Goal: Information Seeking & Learning: Learn about a topic

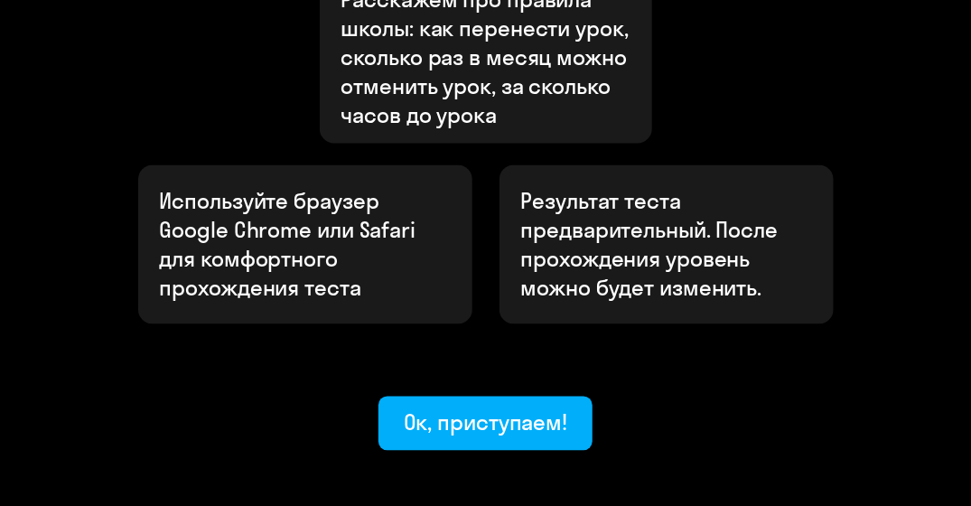
scroll to position [988, 0]
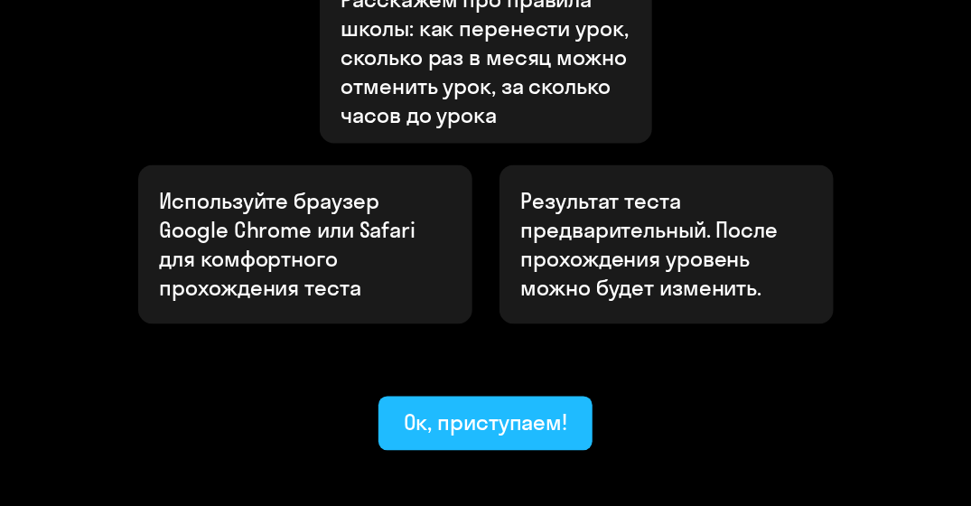
click at [515, 408] on div "Ок, приступаем!" at bounding box center [486, 422] width 164 height 29
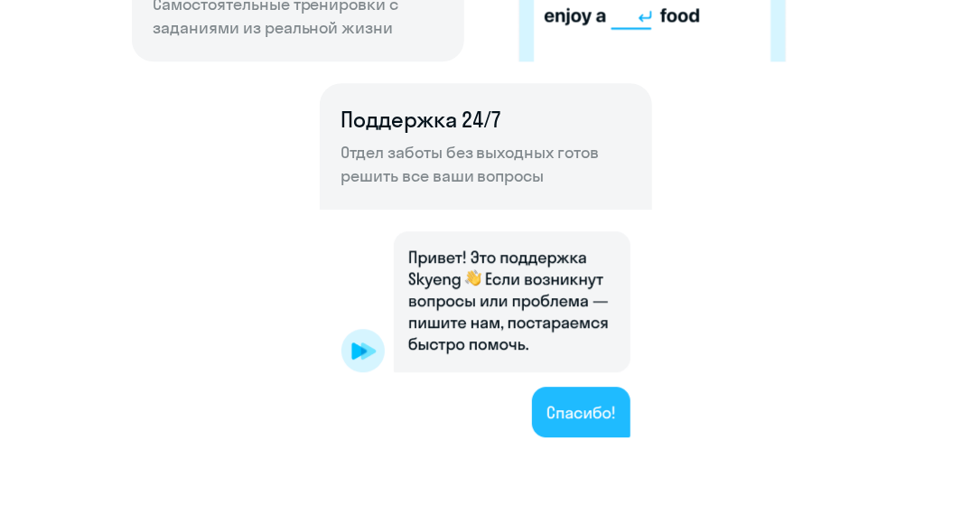
scroll to position [1327, 0]
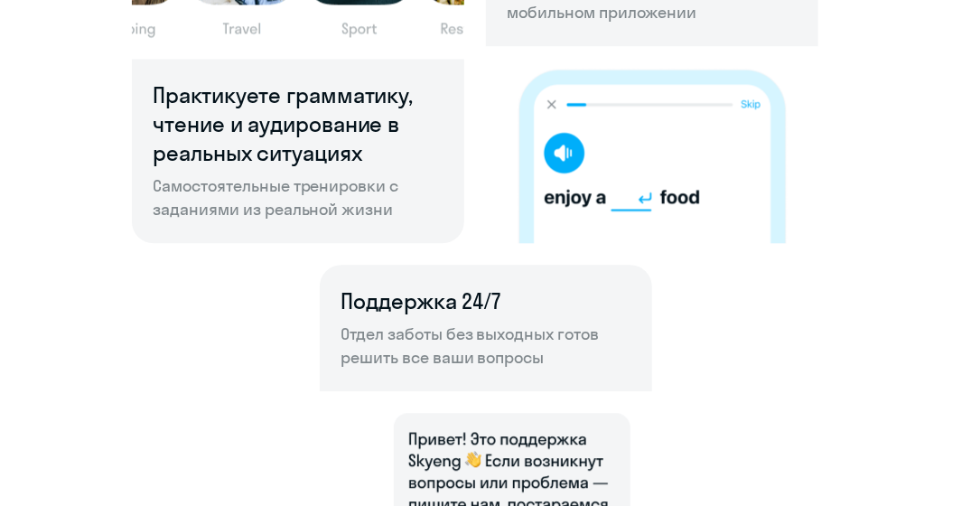
click at [550, 153] on img at bounding box center [652, 144] width 332 height 197
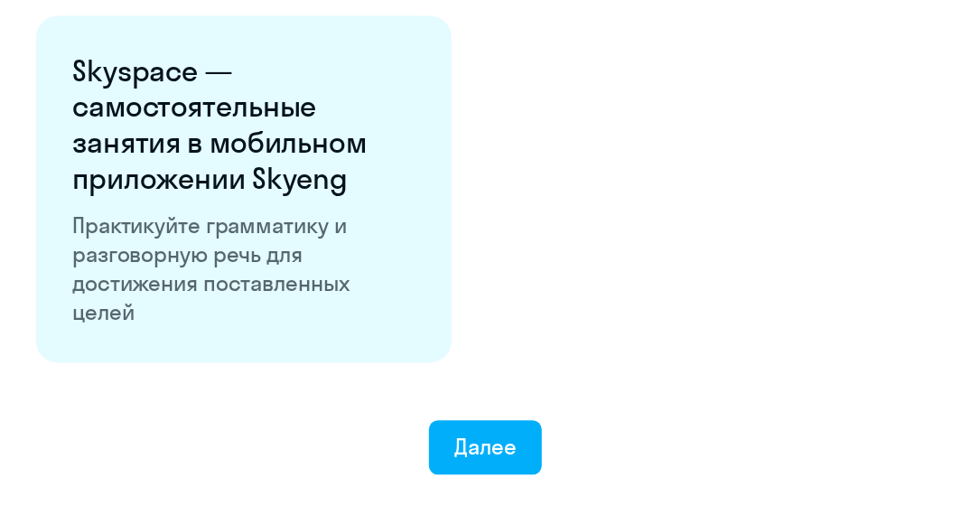
scroll to position [3383, 0]
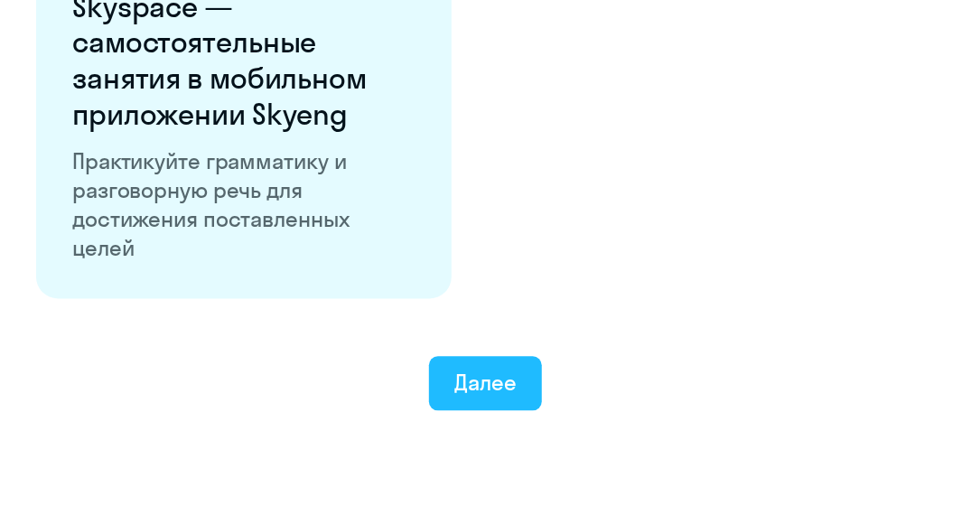
click at [481, 372] on div "Далее" at bounding box center [485, 383] width 62 height 29
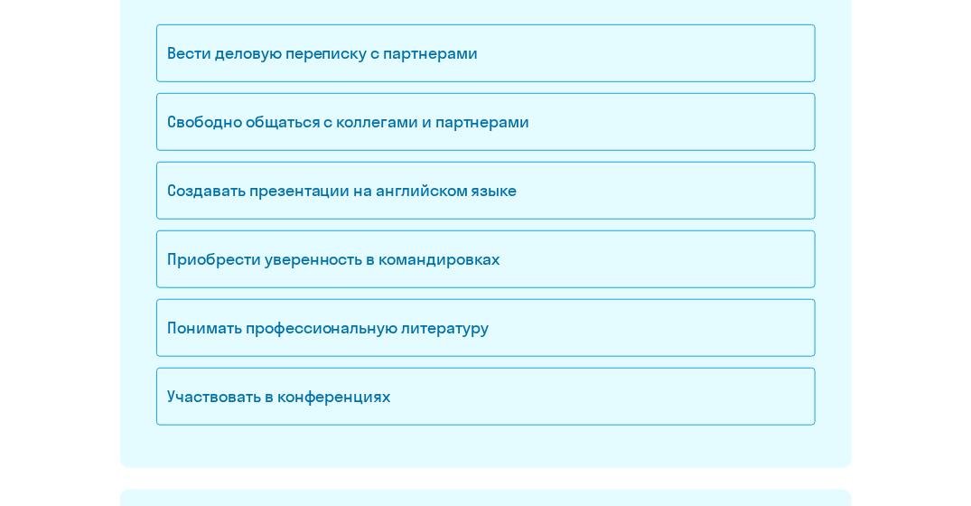
scroll to position [330, 0]
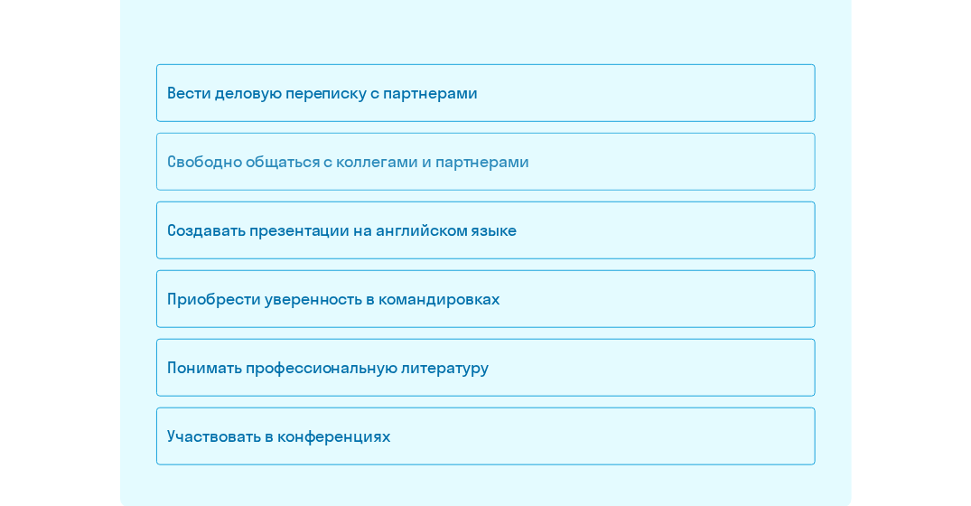
click at [505, 174] on div "Свободно общаться с коллегами и партнерами" at bounding box center [485, 162] width 659 height 58
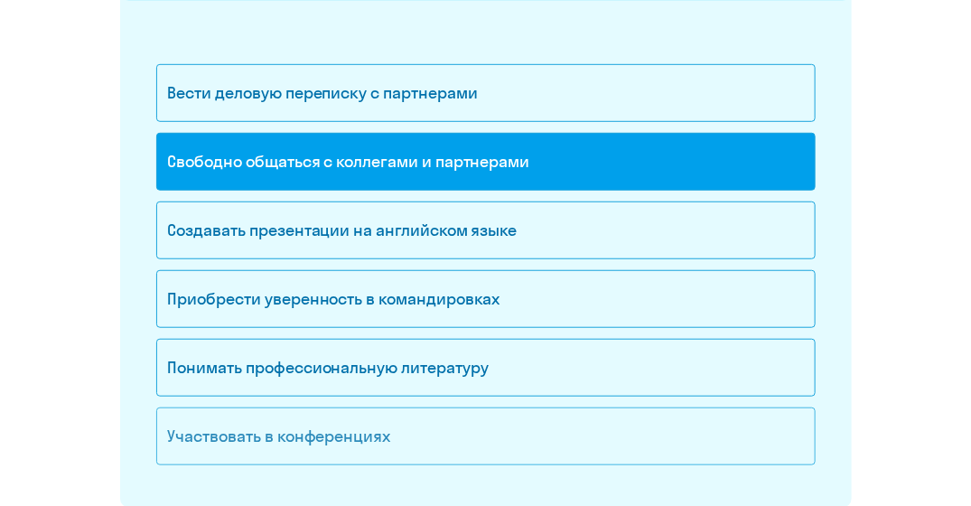
click at [558, 433] on div "Участвовать в конференциях" at bounding box center [485, 436] width 659 height 58
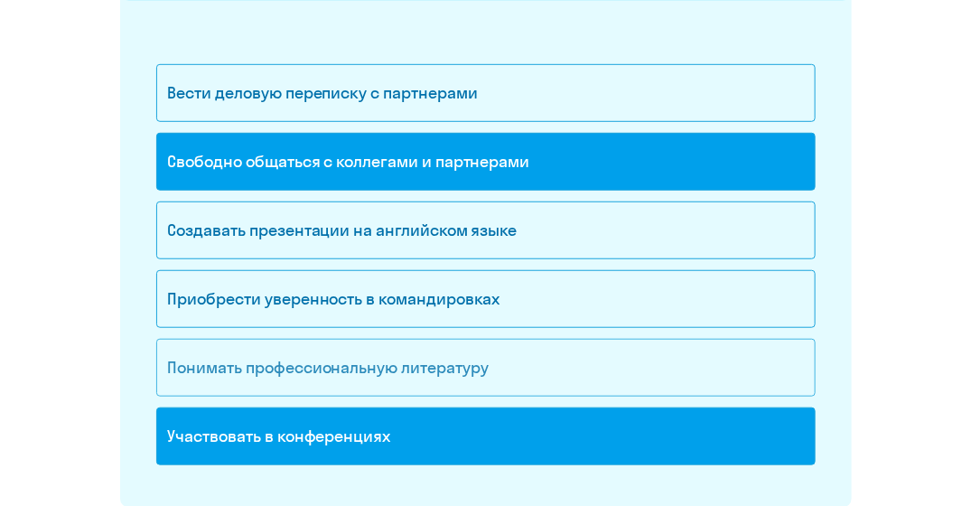
click at [555, 368] on div "Понимать профессиональную литературу" at bounding box center [485, 368] width 659 height 58
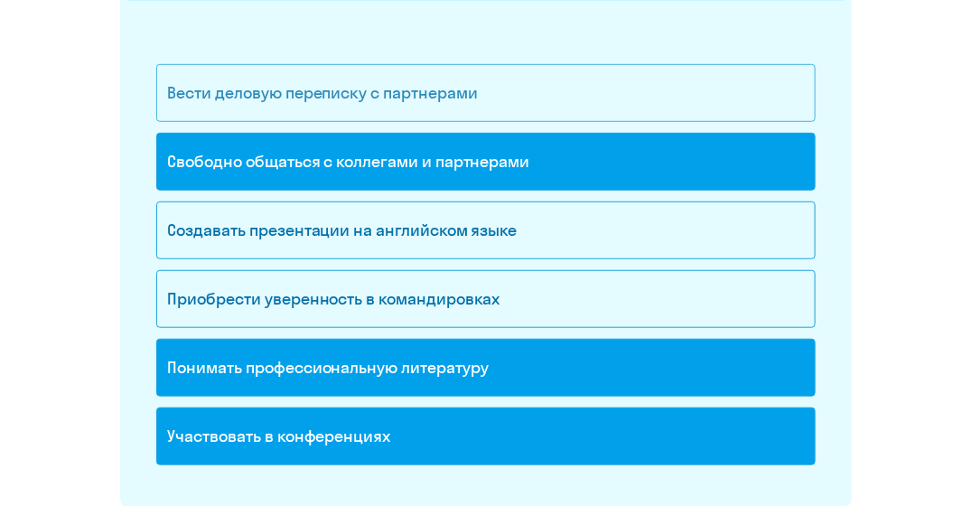
click at [527, 95] on div "Вести деловую переписку с партнерами" at bounding box center [485, 93] width 659 height 58
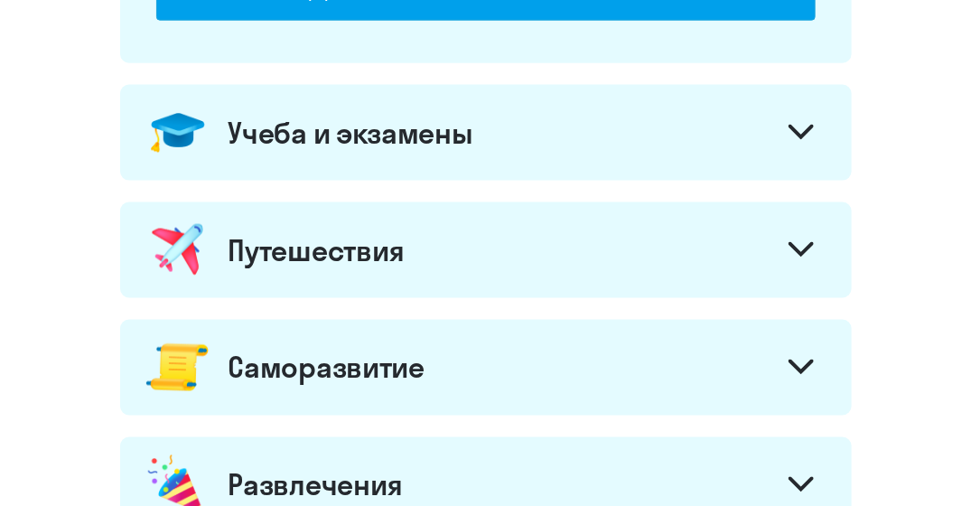
scroll to position [777, 0]
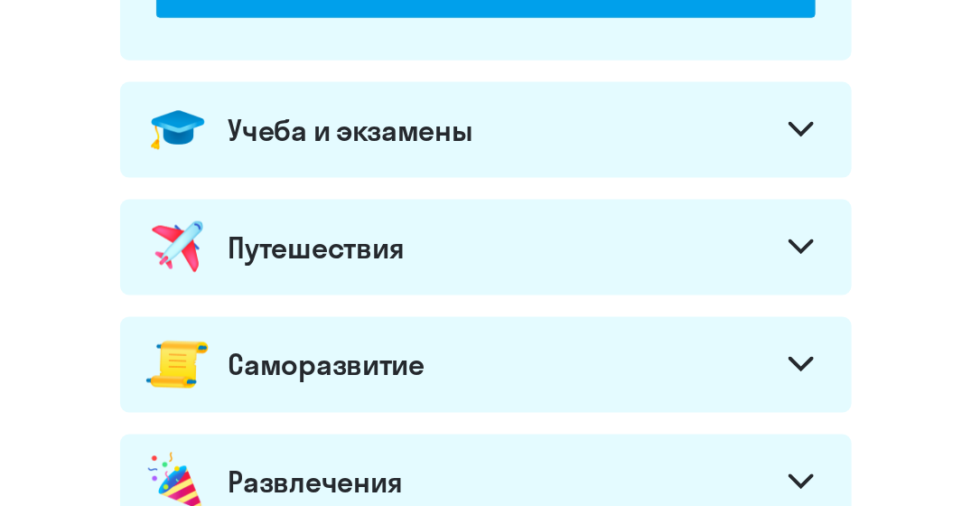
click at [529, 154] on div "Учеба и экзамены" at bounding box center [486, 130] width 732 height 96
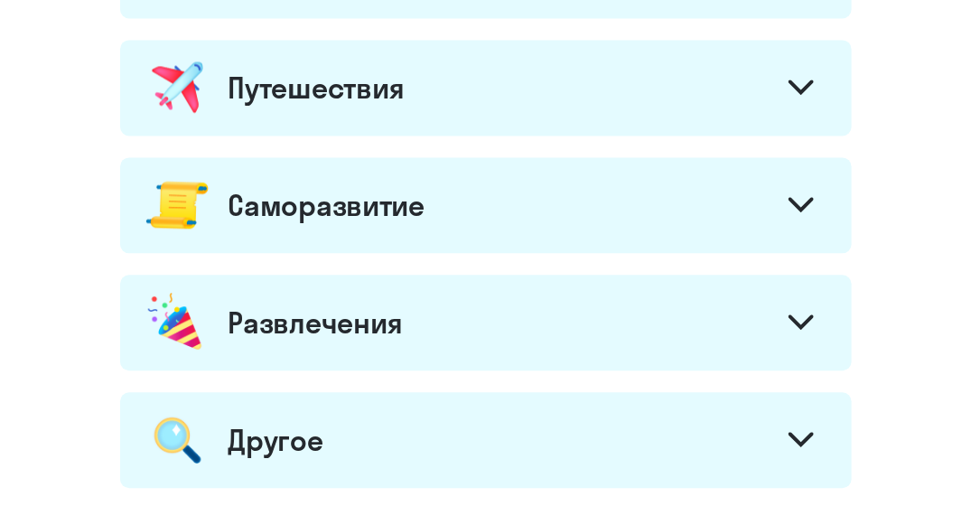
scroll to position [1239, 0]
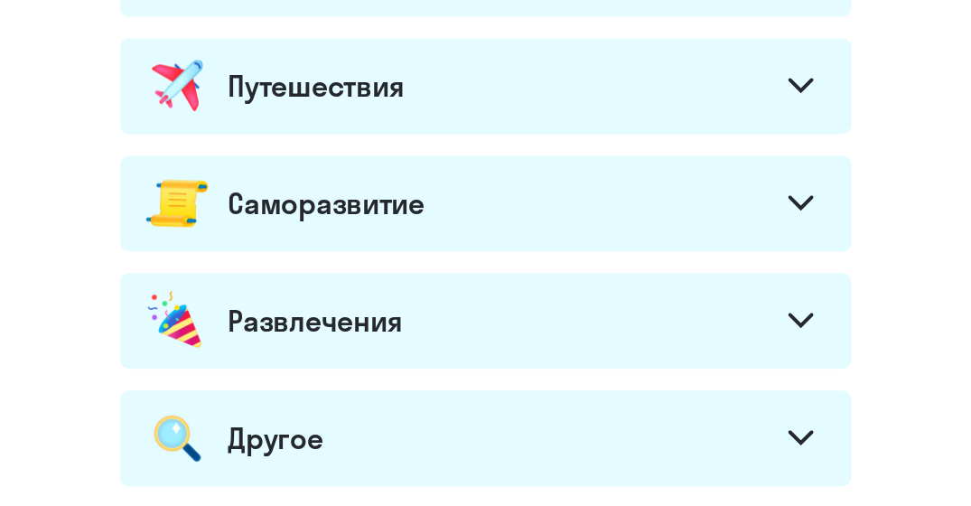
click at [535, 194] on div "Саморазвитие" at bounding box center [486, 203] width 732 height 96
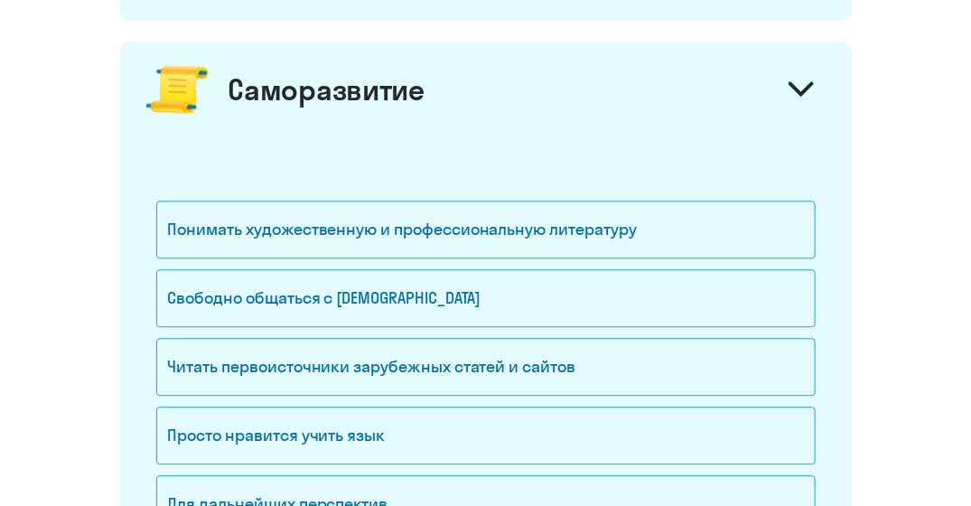
scroll to position [1355, 0]
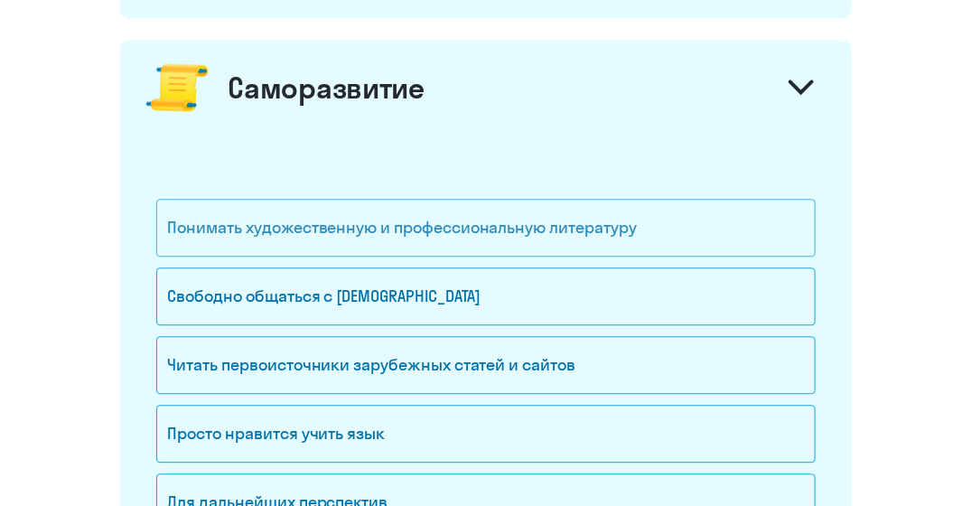
click at [542, 230] on div "Понимать художественную и профессиональную литературу" at bounding box center [485, 228] width 659 height 58
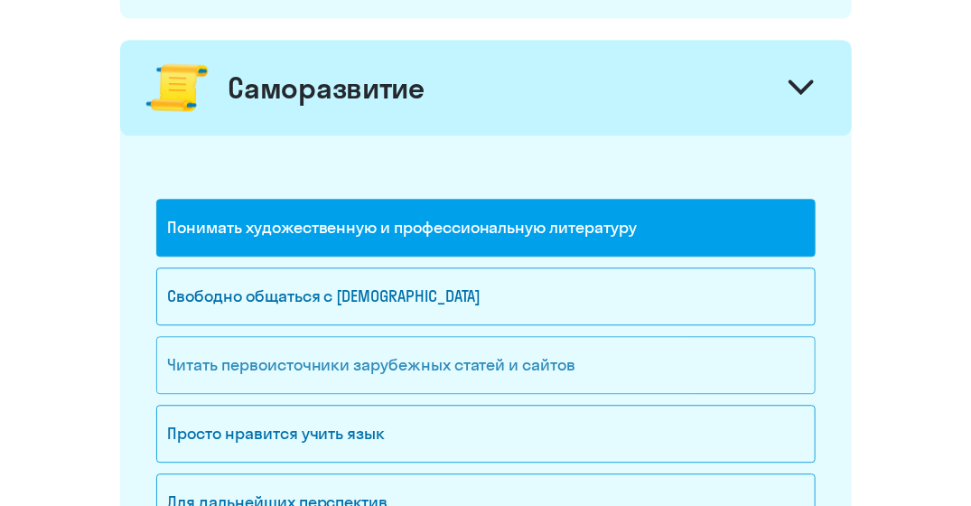
click at [558, 353] on div "Читать первоисточники зарубежных статей и сайтов" at bounding box center [485, 365] width 659 height 58
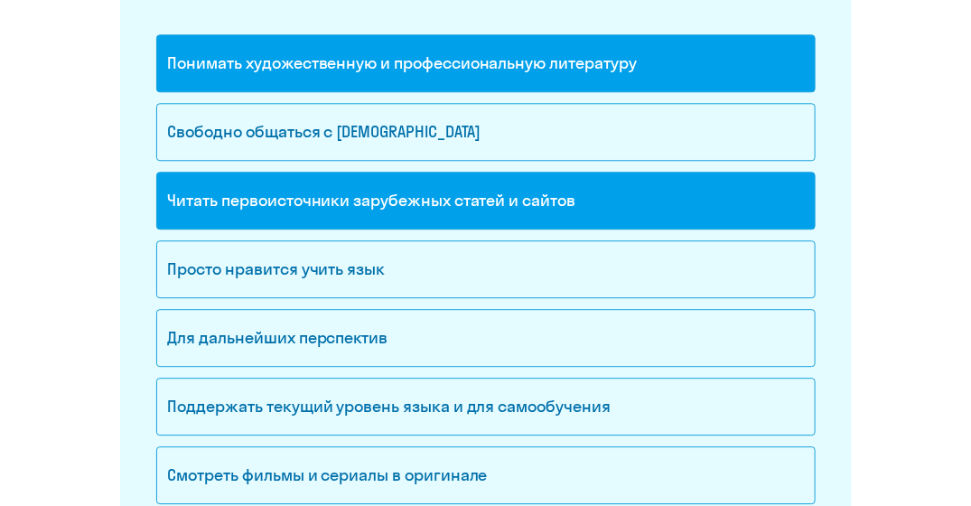
scroll to position [1523, 0]
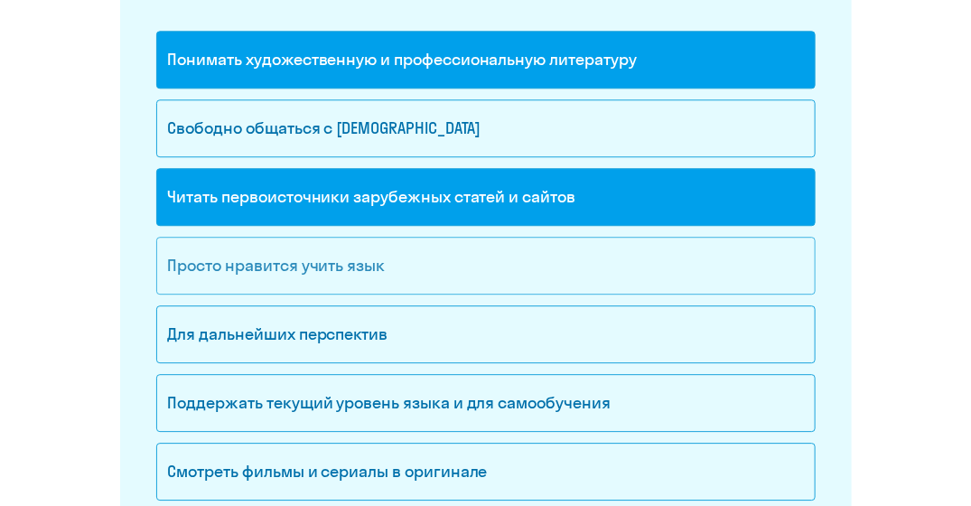
click at [543, 260] on div "Просто нравится учить язык" at bounding box center [485, 266] width 659 height 58
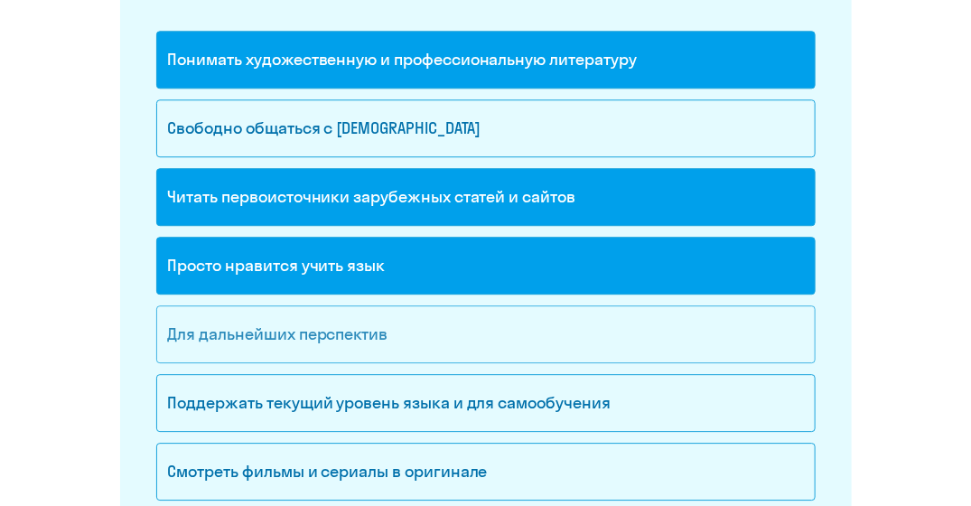
click at [557, 313] on div "Для дальнейших перспектив" at bounding box center [485, 334] width 659 height 58
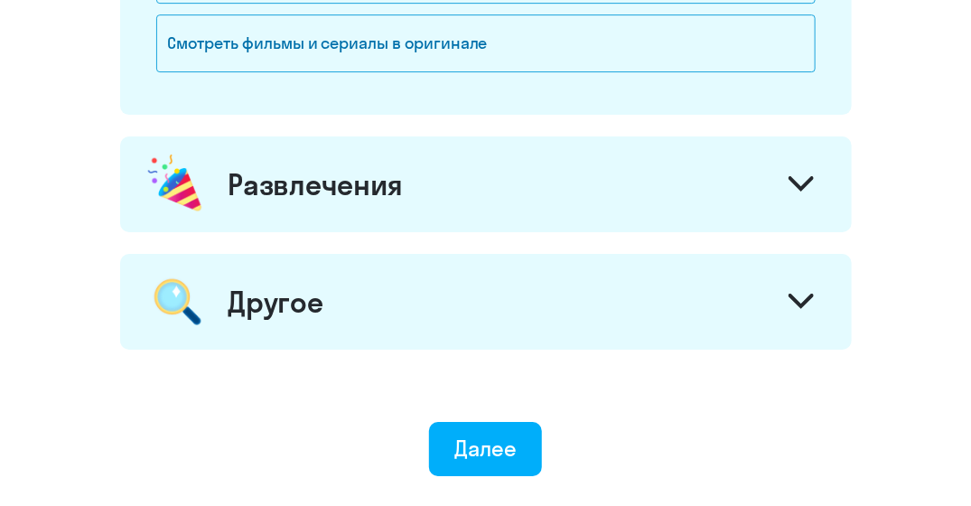
scroll to position [1953, 0]
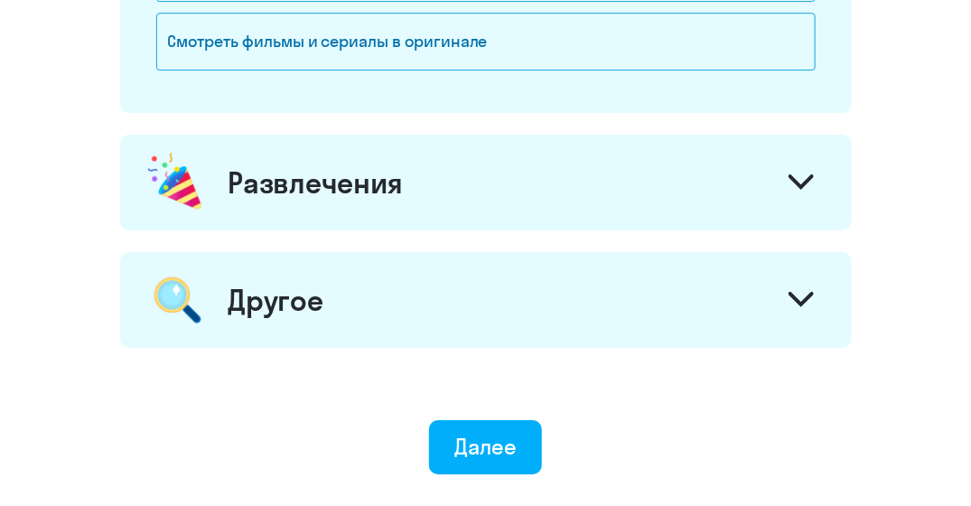
click at [557, 313] on div "Другое" at bounding box center [486, 300] width 732 height 96
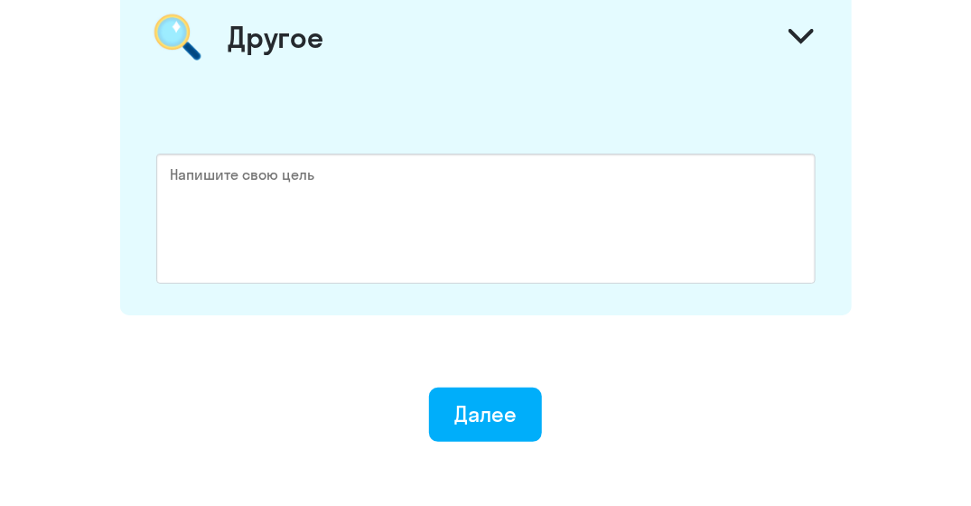
scroll to position [2215, 0]
click at [514, 403] on div "Далее" at bounding box center [485, 414] width 62 height 29
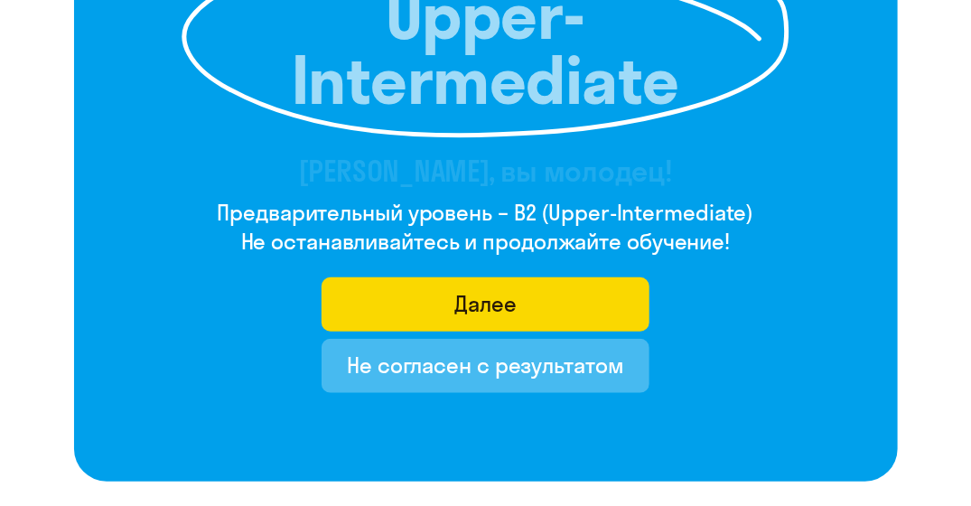
scroll to position [328, 0]
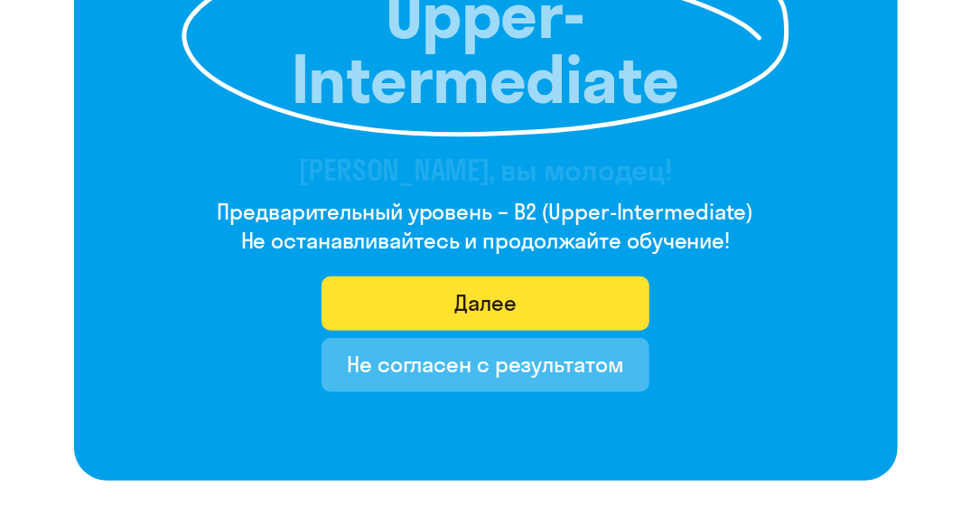
click at [509, 307] on div "Далее" at bounding box center [485, 302] width 62 height 29
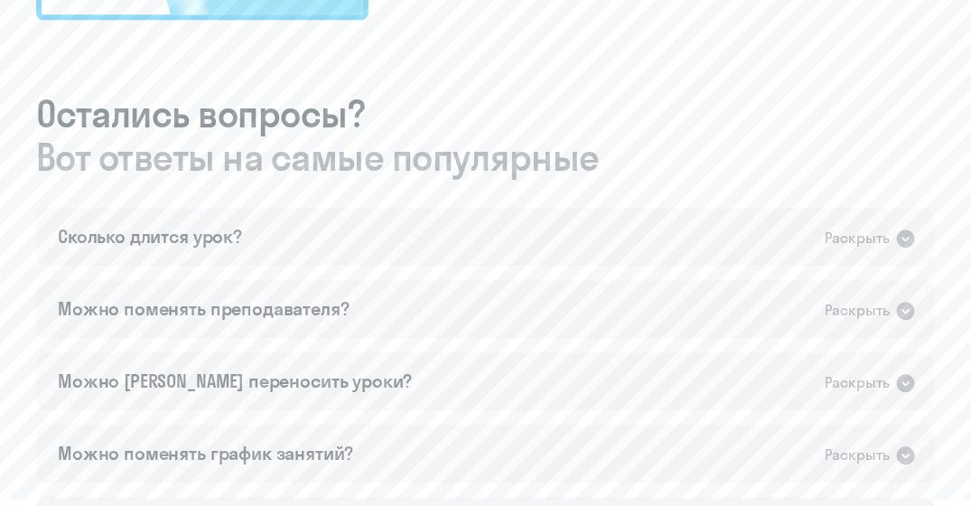
scroll to position [1431, 0]
click at [598, 241] on div "Сколько длится урок? Раскрыть" at bounding box center [485, 235] width 899 height 58
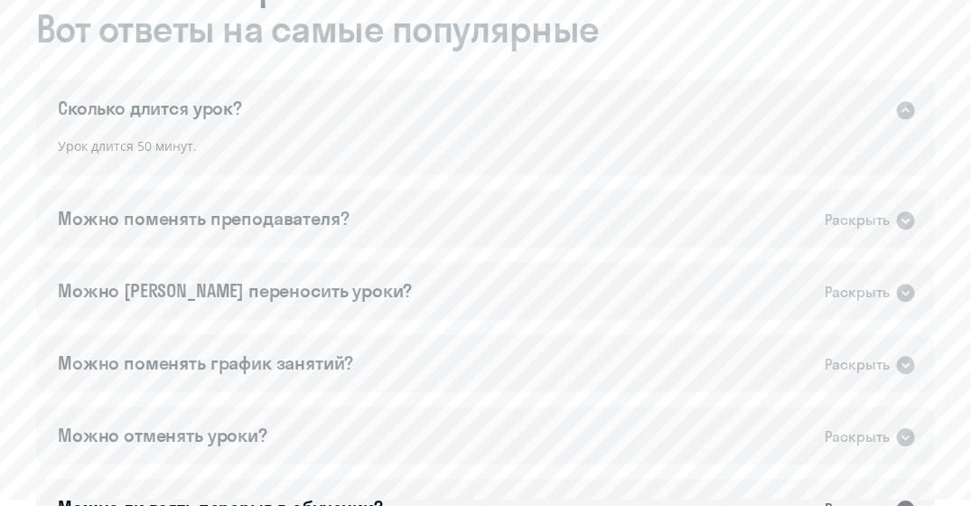
scroll to position [1558, 0]
click at [843, 217] on div "Раскрыть" at bounding box center [857, 219] width 65 height 23
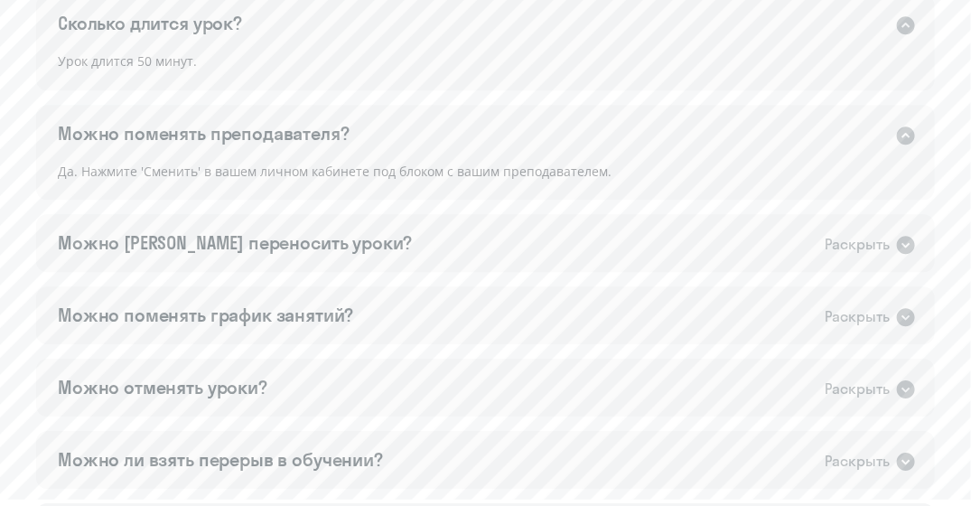
scroll to position [1653, 0]
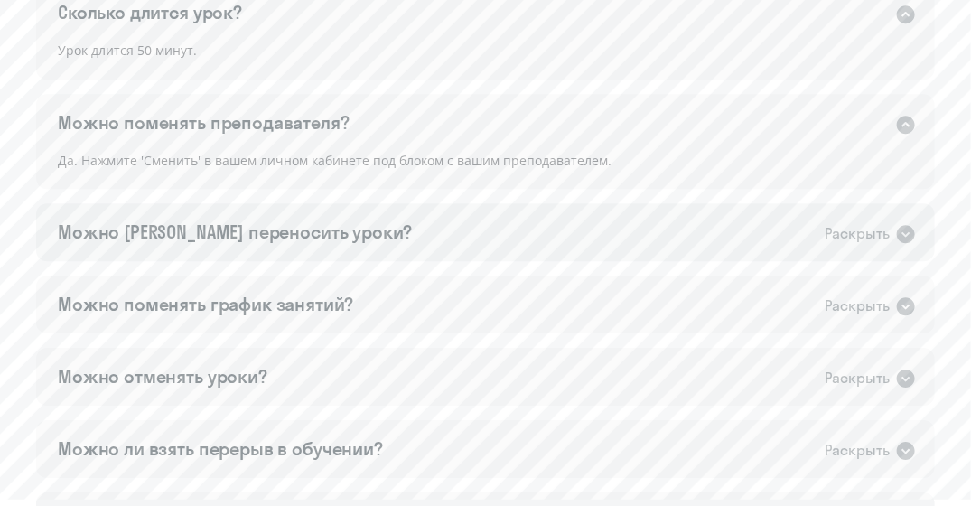
click at [846, 234] on div "Раскрыть" at bounding box center [857, 233] width 65 height 23
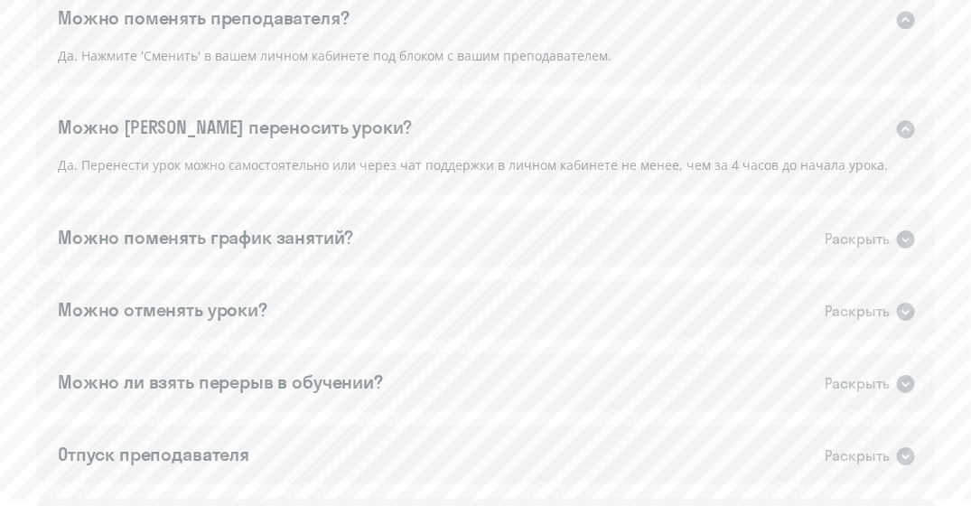
scroll to position [1764, 0]
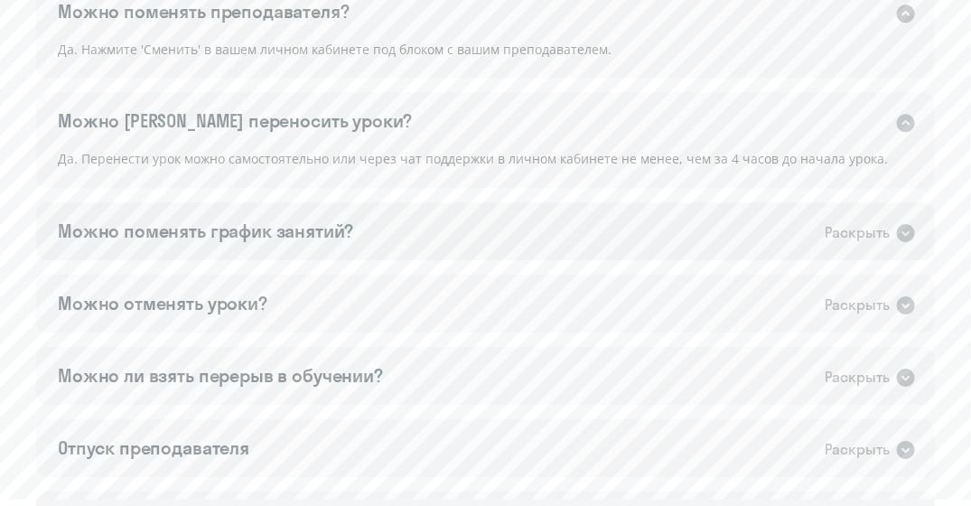
click at [839, 236] on div "Раскрыть" at bounding box center [857, 232] width 65 height 23
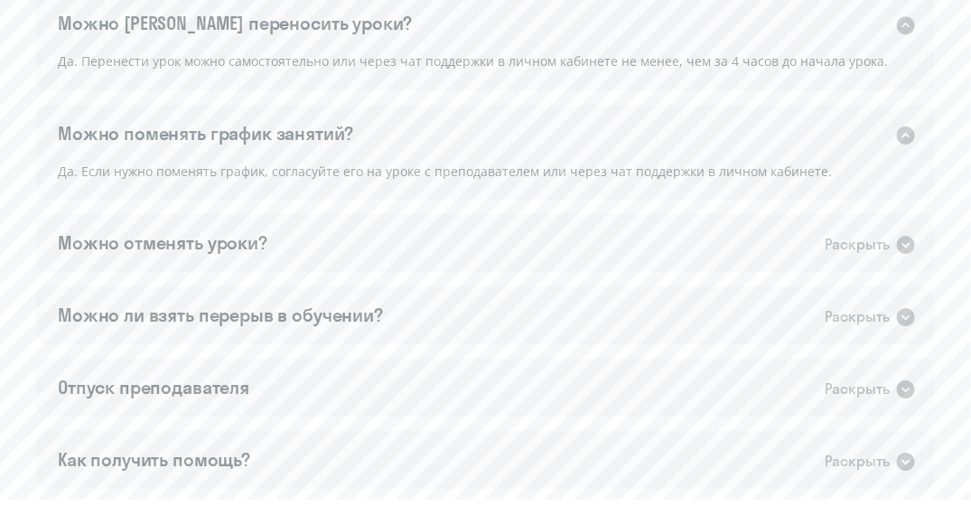
scroll to position [1866, 0]
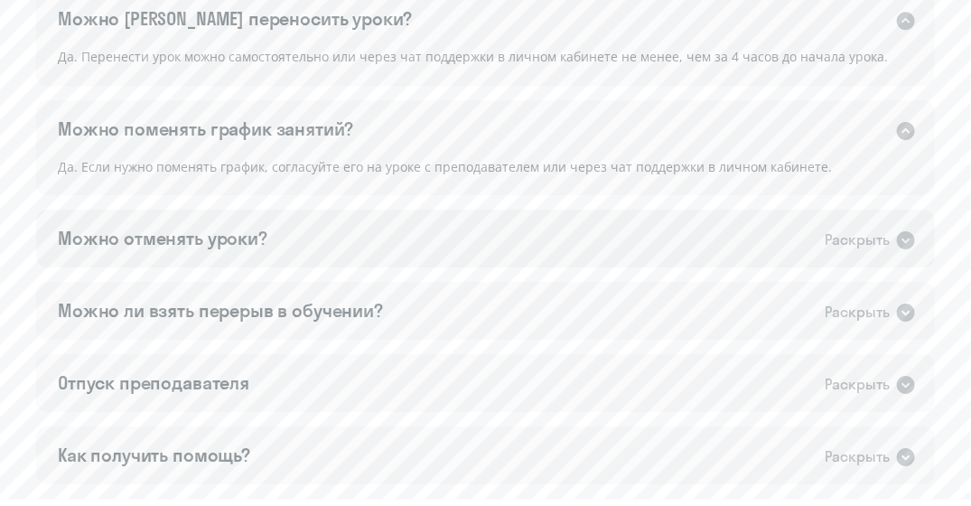
click at [842, 241] on div "Раскрыть" at bounding box center [857, 240] width 65 height 23
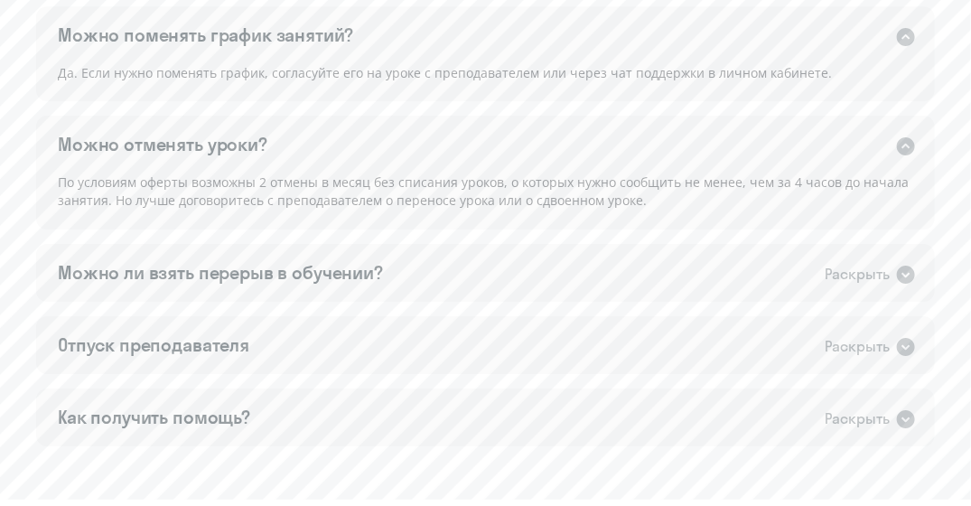
scroll to position [1970, 0]
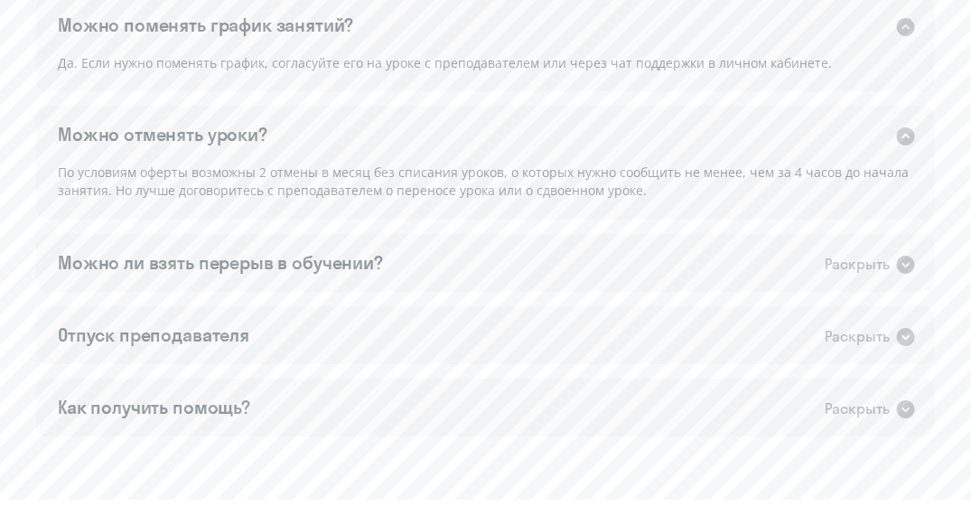
click at [677, 293] on div "Сколько длится урок? Раскрыть Урок длится 50 минут. Можно поменять преподавател…" at bounding box center [485, 52] width 899 height 770
click at [824, 266] on div "Можно ли взять перерыв в обучении? Раскрыть" at bounding box center [485, 263] width 899 height 58
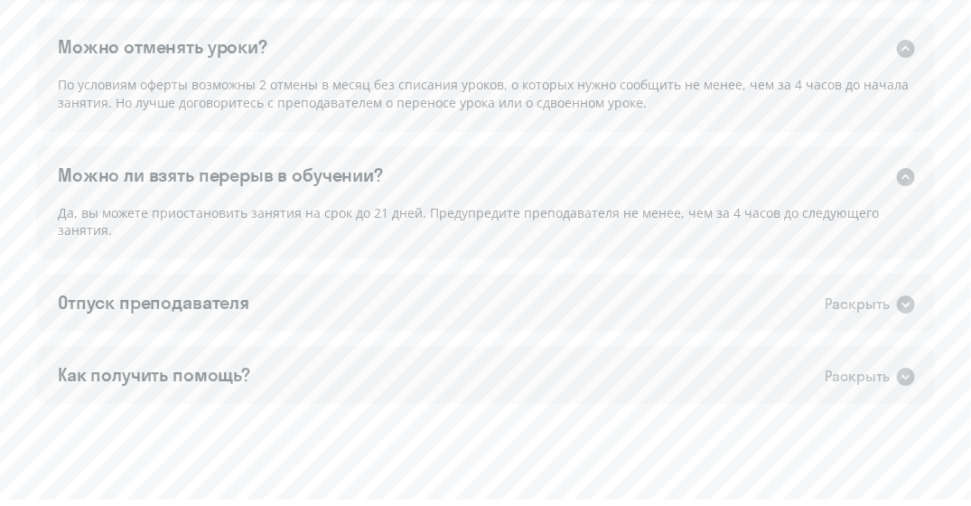
scroll to position [2058, 0]
click at [843, 304] on div "Раскрыть" at bounding box center [857, 304] width 65 height 23
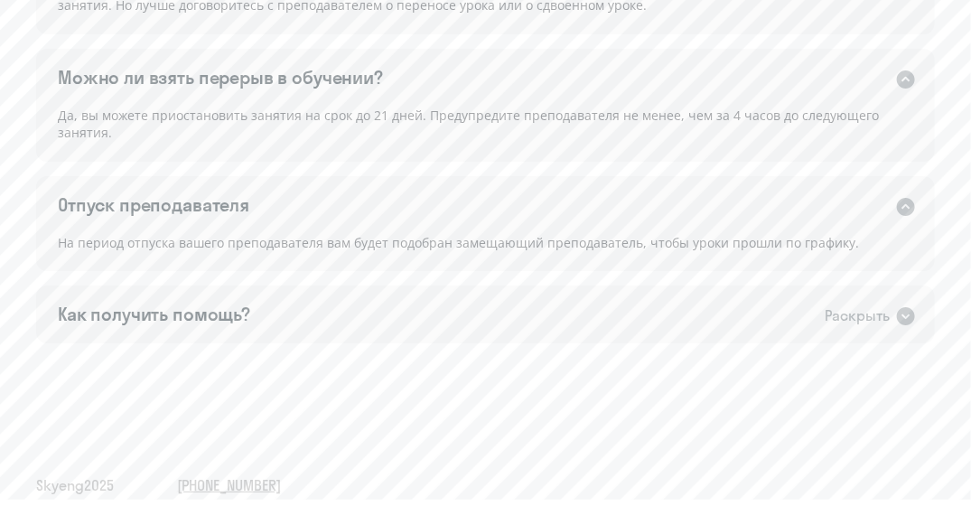
scroll to position [2162, 0]
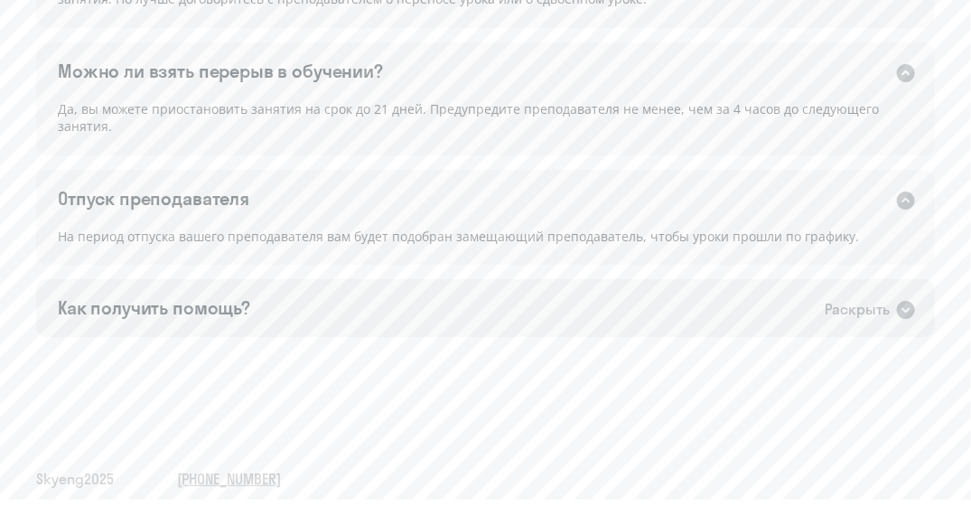
click at [846, 307] on div "Раскрыть" at bounding box center [857, 309] width 65 height 23
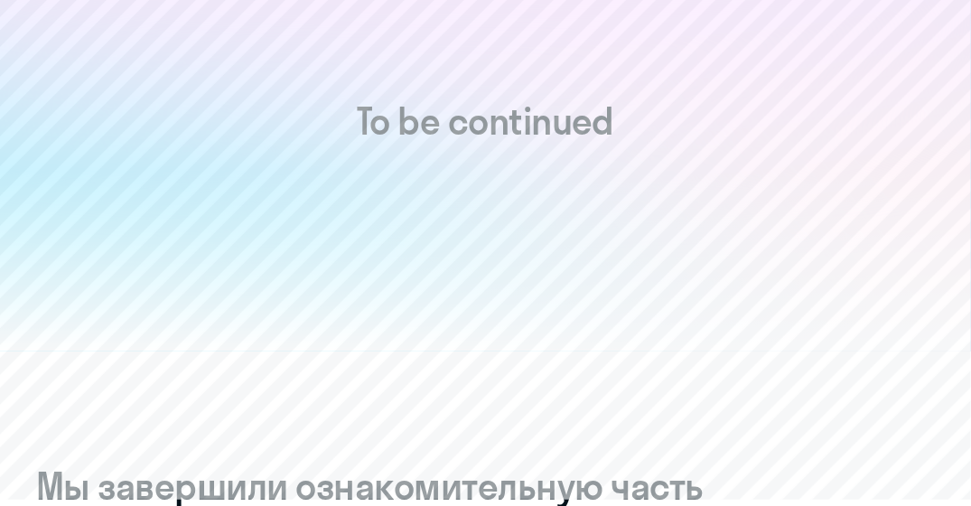
scroll to position [0, 0]
